Goal: Transaction & Acquisition: Purchase product/service

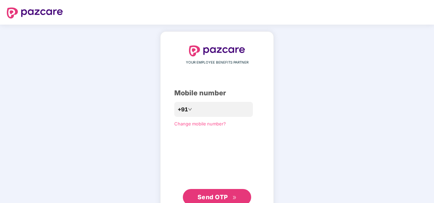
click at [196, 170] on div "**********" at bounding box center [217, 125] width 86 height 160
click at [211, 193] on span "Send OTP" at bounding box center [217, 198] width 39 height 10
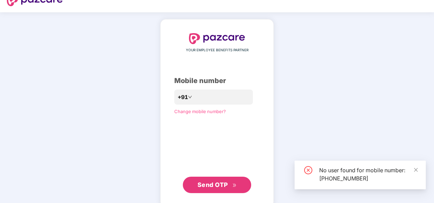
scroll to position [23, 0]
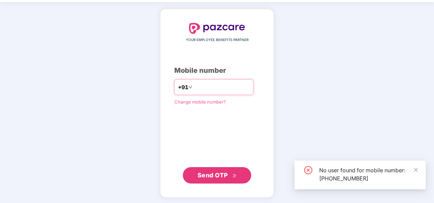
drag, startPoint x: 231, startPoint y: 87, endPoint x: 172, endPoint y: 85, distance: 59.5
click at [174, 85] on div "**********" at bounding box center [213, 87] width 79 height 16
click at [237, 87] on input "**********" at bounding box center [222, 87] width 56 height 11
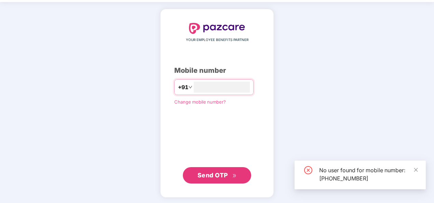
drag, startPoint x: 176, startPoint y: 139, endPoint x: 176, endPoint y: 134, distance: 5.2
click at [176, 139] on div "**********" at bounding box center [217, 103] width 86 height 161
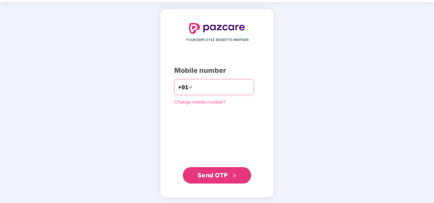
click at [195, 86] on input "**********" at bounding box center [222, 87] width 56 height 11
click at [227, 84] on input "**********" at bounding box center [222, 87] width 56 height 11
type input "*"
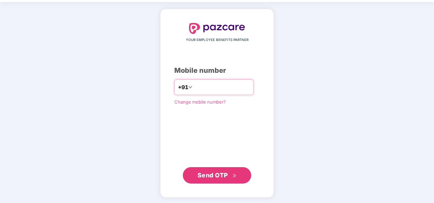
type input "**********"
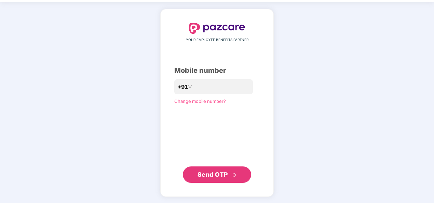
click at [166, 132] on div "**********" at bounding box center [217, 103] width 114 height 188
click at [213, 174] on span "Send OTP" at bounding box center [213, 174] width 30 height 7
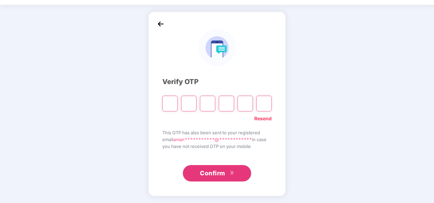
scroll to position [20, 0]
paste input "*"
type input "*"
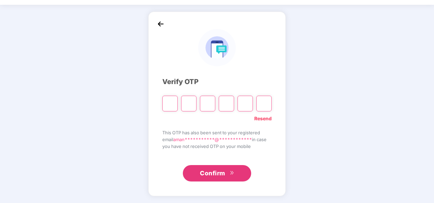
type input "*"
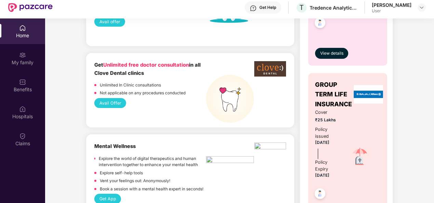
scroll to position [376, 0]
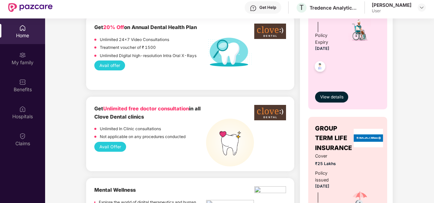
click at [113, 145] on button "Avail Offer" at bounding box center [110, 147] width 32 height 10
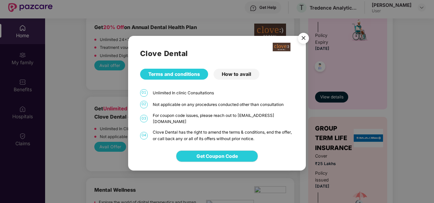
click at [232, 78] on div "How to avail" at bounding box center [237, 74] width 46 height 11
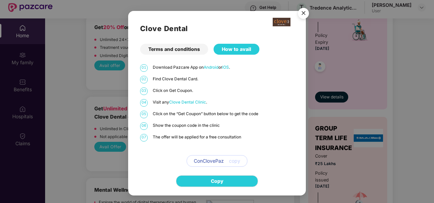
click at [185, 103] on span "Clove Dental Clinic" at bounding box center [187, 102] width 37 height 5
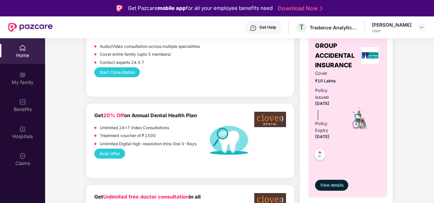
scroll to position [376, 0]
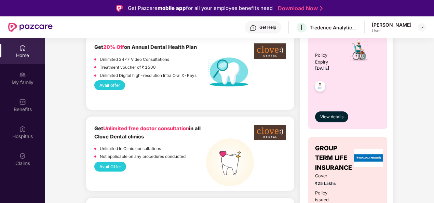
click at [109, 85] on button "Avail offer" at bounding box center [109, 85] width 31 height 10
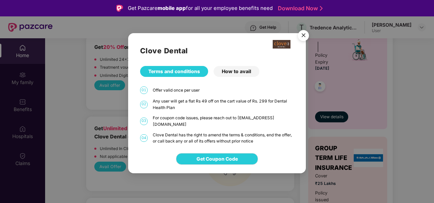
click at [224, 71] on div "How to avail" at bounding box center [237, 71] width 46 height 11
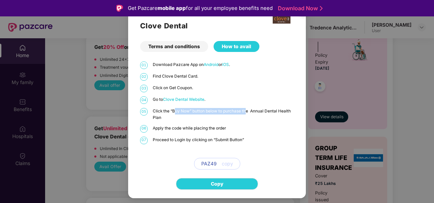
drag, startPoint x: 175, startPoint y: 112, endPoint x: 245, endPoint y: 111, distance: 69.8
click at [245, 111] on p "Click the “Buy Now” button below to purchase the Annual Dental Health Plan" at bounding box center [223, 114] width 141 height 13
drag, startPoint x: 245, startPoint y: 111, endPoint x: 242, endPoint y: 114, distance: 4.1
click at [242, 114] on p "Click the “Buy Now” button below to purchase the Annual Dental Health Plan" at bounding box center [223, 114] width 141 height 13
click at [253, 113] on p "Click the “Buy Now” button below to purchase the Annual Dental Health Plan" at bounding box center [223, 114] width 141 height 13
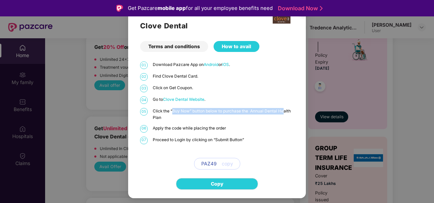
drag, startPoint x: 172, startPoint y: 110, endPoint x: 284, endPoint y: 110, distance: 112.2
click at [284, 110] on p "Click the “Buy Now” button below to purchase the Annual Dental Health Plan" at bounding box center [223, 114] width 141 height 13
drag, startPoint x: 284, startPoint y: 110, endPoint x: 220, endPoint y: 123, distance: 65.5
click at [220, 123] on div "01 Download Pazcare App on Android or iOS . 02 Find Clove Dental Card. 03 Click…" at bounding box center [217, 116] width 154 height 108
drag, startPoint x: 170, startPoint y: 112, endPoint x: 268, endPoint y: 109, distance: 98.2
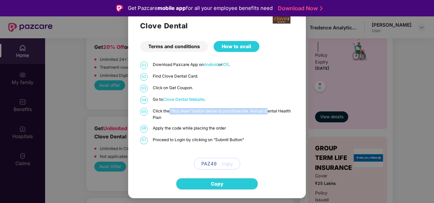
click at [268, 109] on p "Click the “Buy Now” button below to purchase the Annual Dental Health Plan" at bounding box center [223, 114] width 141 height 13
click at [283, 114] on p "Click the “Buy Now” button below to purchase the Annual Dental Health Plan" at bounding box center [223, 114] width 141 height 13
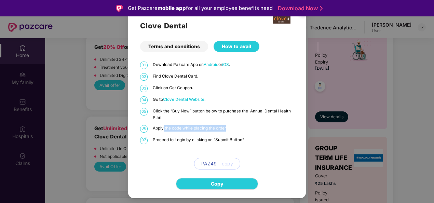
drag, startPoint x: 163, startPoint y: 128, endPoint x: 231, endPoint y: 127, distance: 68.1
click at [231, 127] on p "Apply the code while placing the order" at bounding box center [223, 128] width 141 height 6
drag, startPoint x: 231, startPoint y: 127, endPoint x: 267, endPoint y: 129, distance: 36.0
click at [268, 129] on p "Apply the code while placing the order" at bounding box center [223, 128] width 141 height 6
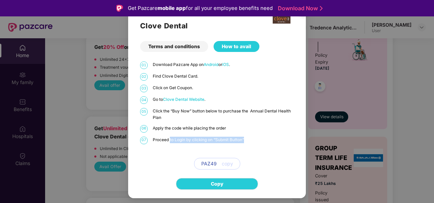
drag, startPoint x: 170, startPoint y: 138, endPoint x: 244, endPoint y: 138, distance: 74.2
click at [244, 138] on p "Proceed to Login by clicking on “Submit Button”" at bounding box center [223, 140] width 141 height 6
drag, startPoint x: 244, startPoint y: 138, endPoint x: 268, endPoint y: 139, distance: 24.0
click at [270, 139] on p "Proceed to Login by clicking on “Submit Button”" at bounding box center [223, 140] width 141 height 6
